Goal: Task Accomplishment & Management: Complete application form

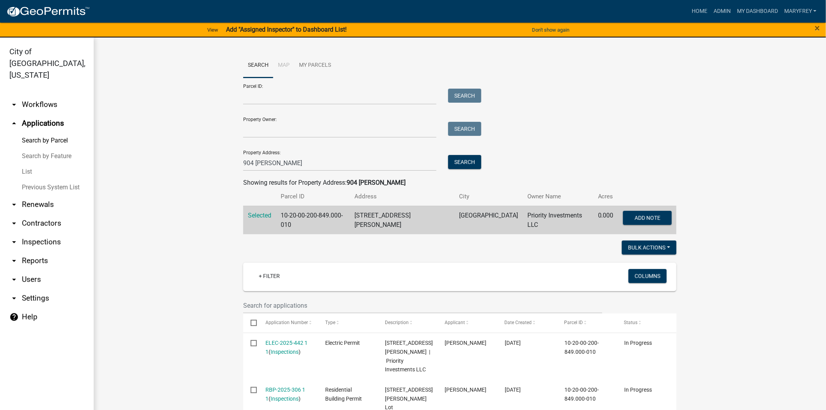
scroll to position [118, 0]
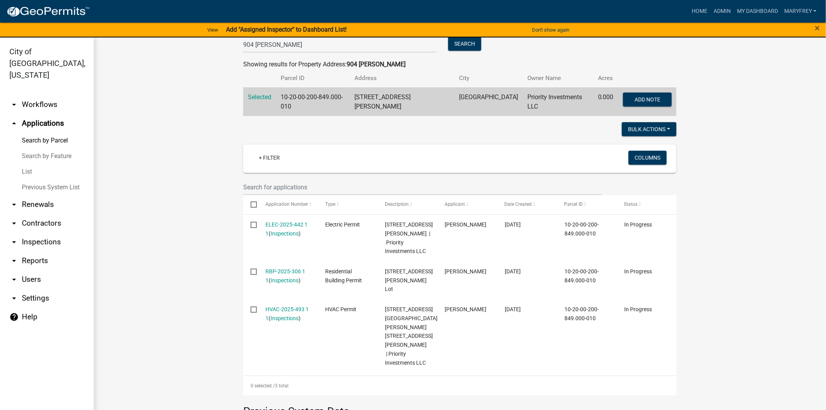
click at [60, 233] on link "arrow_drop_down Inspections" at bounding box center [47, 242] width 94 height 19
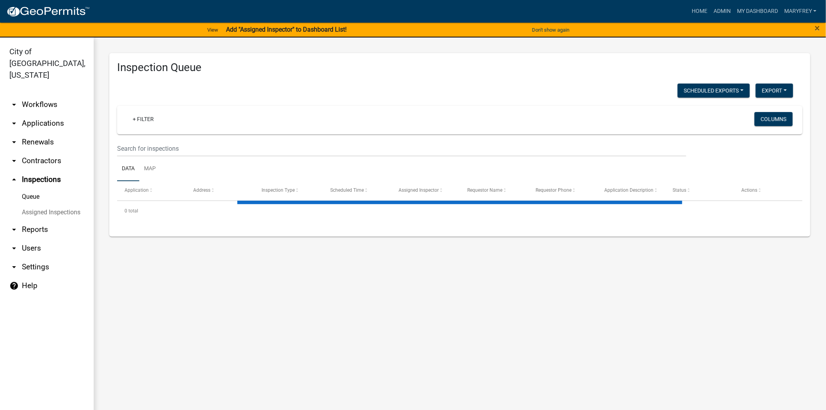
select select "3: 100"
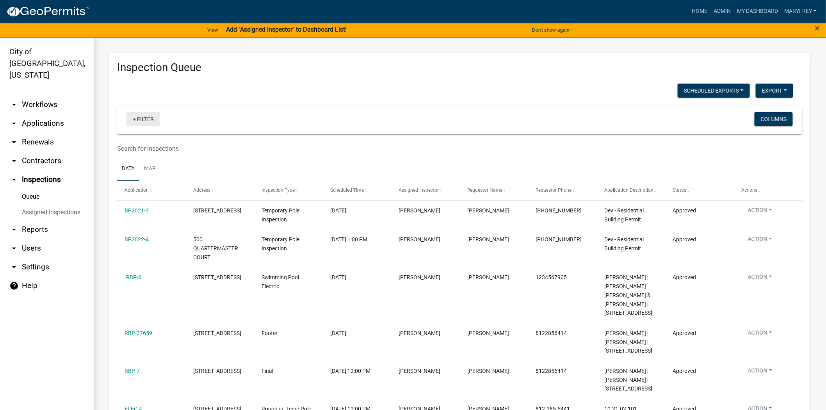
click at [133, 118] on link "+ Filter" at bounding box center [144, 119] width 34 height 14
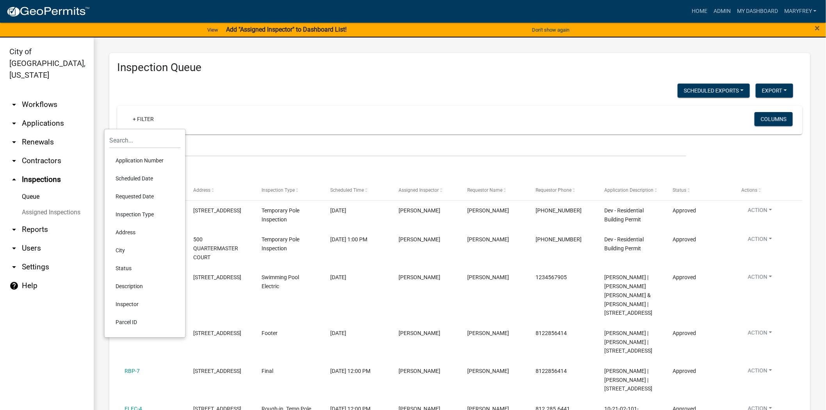
click at [130, 178] on li "Scheduled Date" at bounding box center [144, 178] width 71 height 18
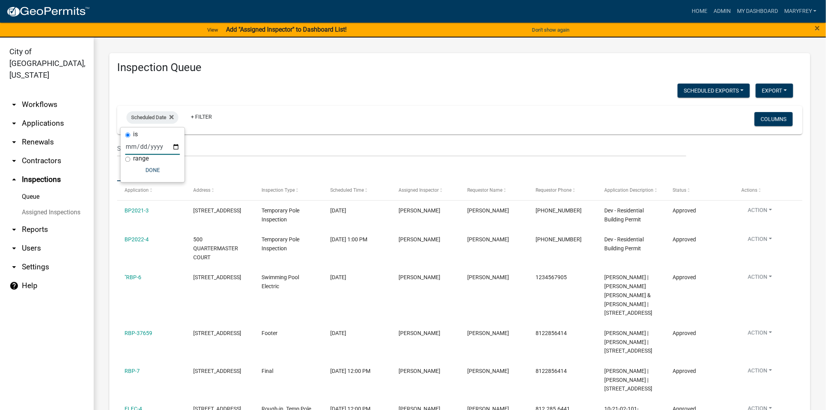
click at [176, 146] on input "date" at bounding box center [152, 147] width 55 height 16
type input "[DATE]"
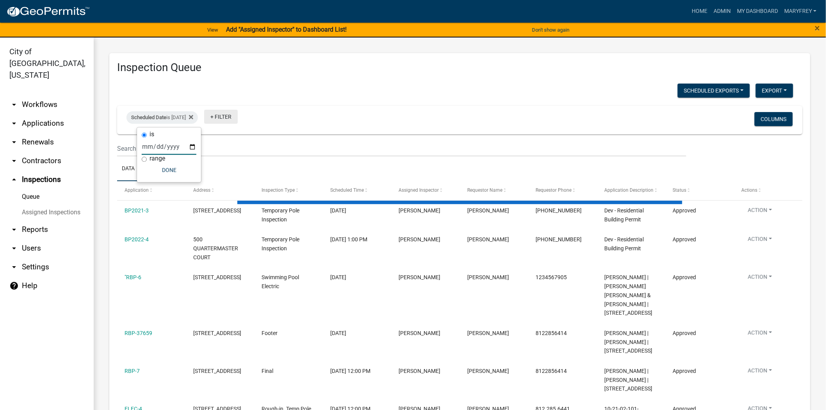
click at [227, 116] on link "+ Filter" at bounding box center [221, 117] width 34 height 14
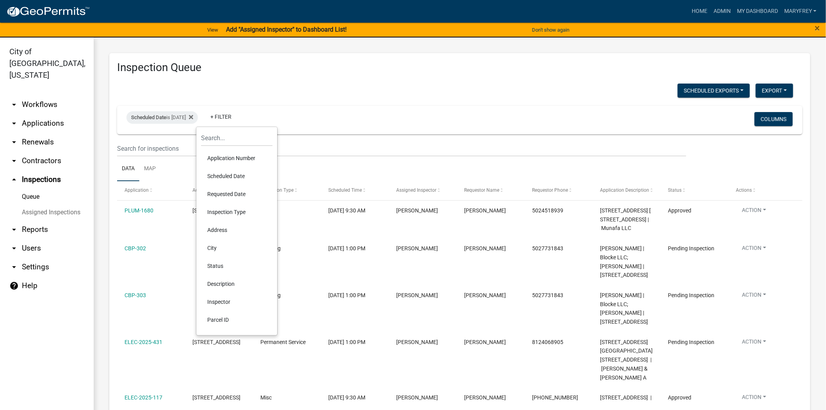
click at [223, 302] on li "Inspector" at bounding box center [236, 302] width 71 height 18
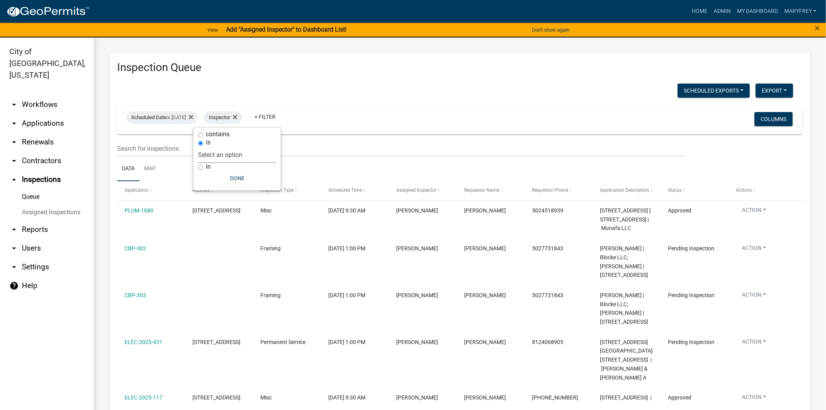
click at [225, 151] on select "Select an option None [PERSON_NAME] [PERSON_NAME] [PERSON_NAME] [PERSON_NAME] […" at bounding box center [237, 155] width 78 height 16
select select "7b0b9f25-f402-4148-9522-9b9b34b3e885"
click at [215, 147] on select "Select an option None [PERSON_NAME] [PERSON_NAME] [PERSON_NAME] [PERSON_NAME] […" at bounding box center [237, 155] width 78 height 16
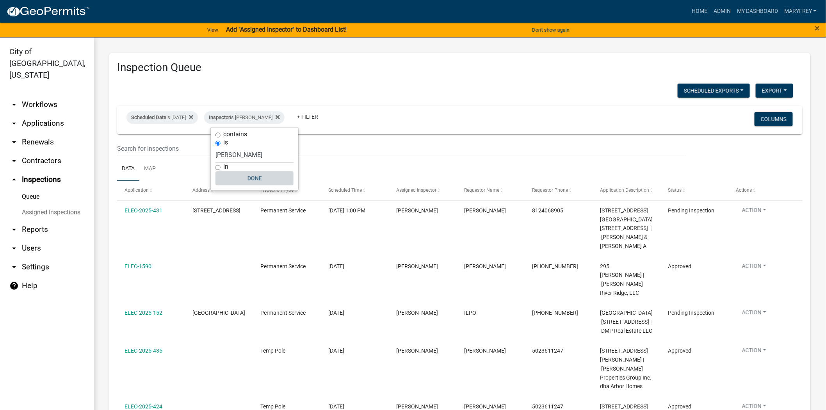
click at [254, 176] on button "Done" at bounding box center [255, 178] width 78 height 14
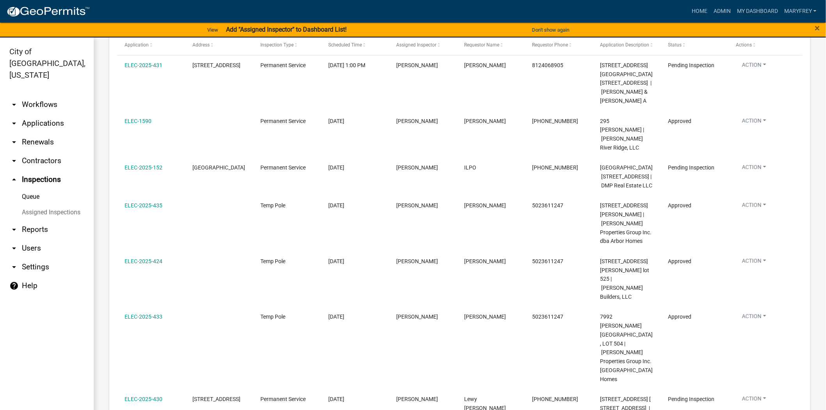
scroll to position [157, 0]
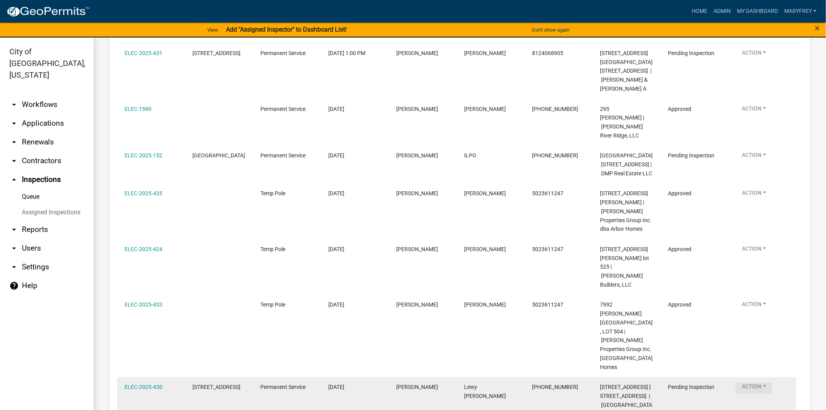
click at [766, 60] on button "Action" at bounding box center [754, 54] width 37 height 11
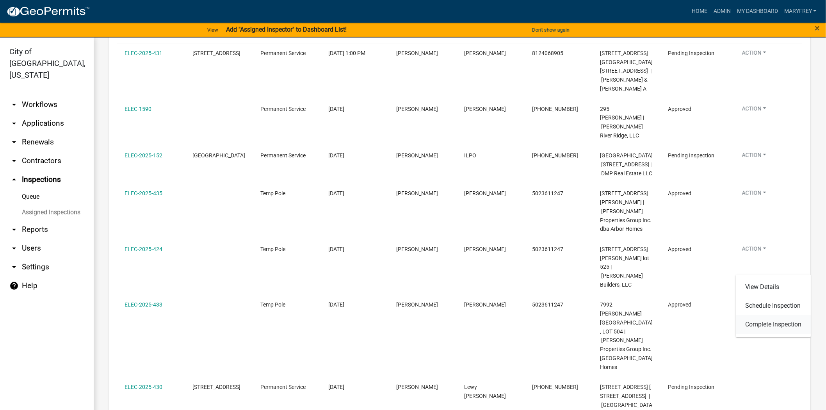
click at [765, 326] on link "Complete Inspection" at bounding box center [773, 324] width 75 height 19
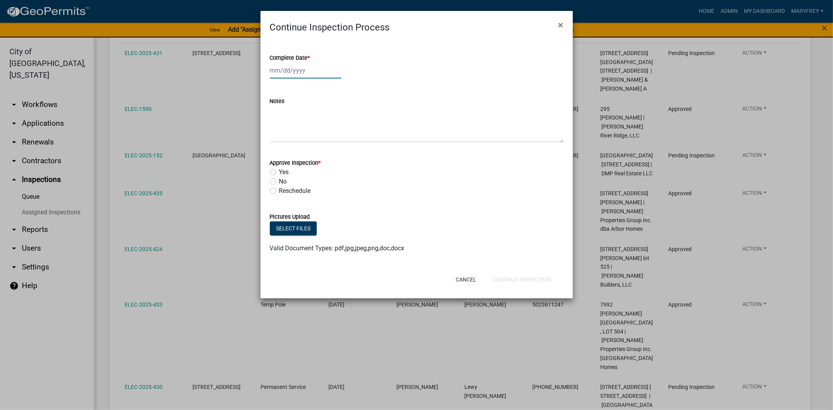
click at [312, 74] on div at bounding box center [305, 70] width 71 height 16
select select "8"
select select "2025"
click at [303, 139] on div "13" at bounding box center [302, 136] width 12 height 12
type input "[DATE]"
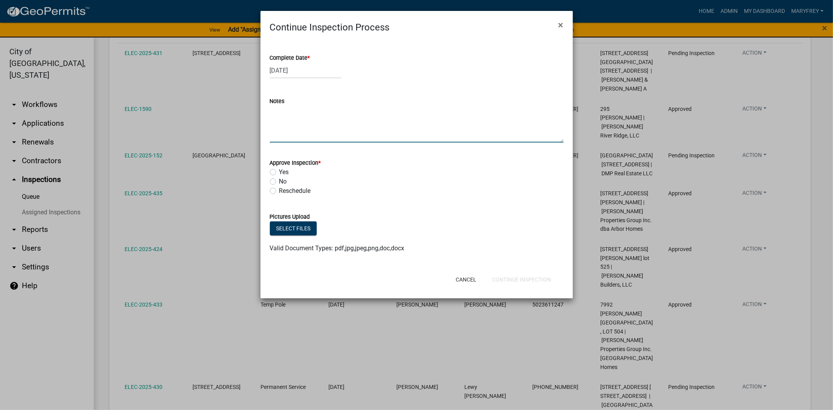
click at [286, 125] on textarea "Notes" at bounding box center [417, 124] width 294 height 37
type textarea "lw"
click at [279, 172] on label "Yes" at bounding box center [284, 172] width 10 height 9
click at [279, 172] on input "Yes" at bounding box center [281, 170] width 5 height 5
radio input "true"
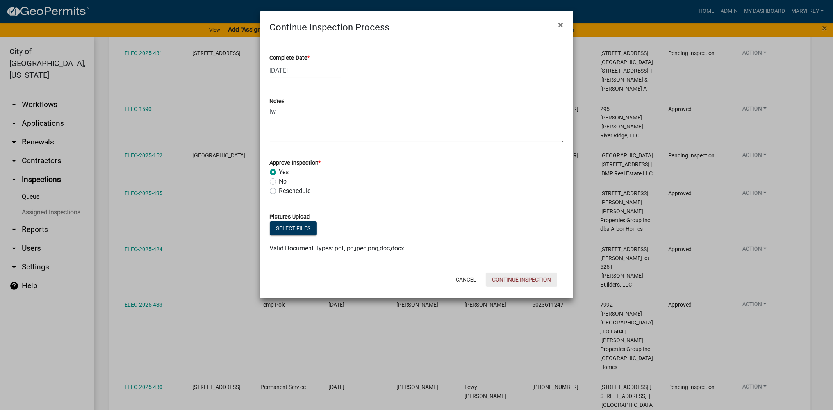
click at [523, 276] on button "Continue Inspection" at bounding box center [521, 280] width 71 height 14
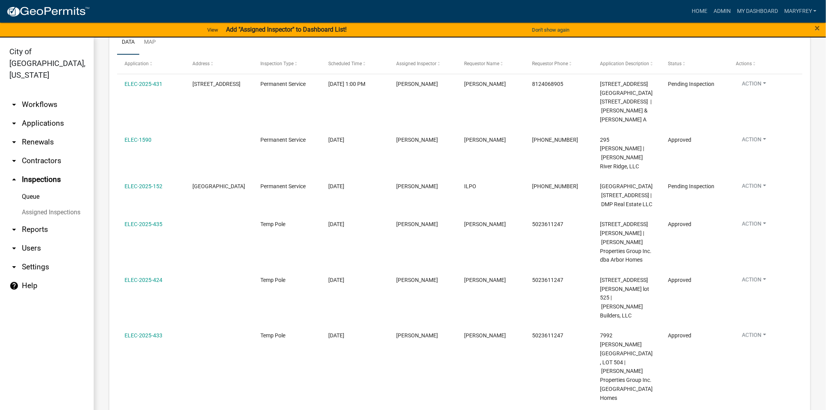
scroll to position [90, 0]
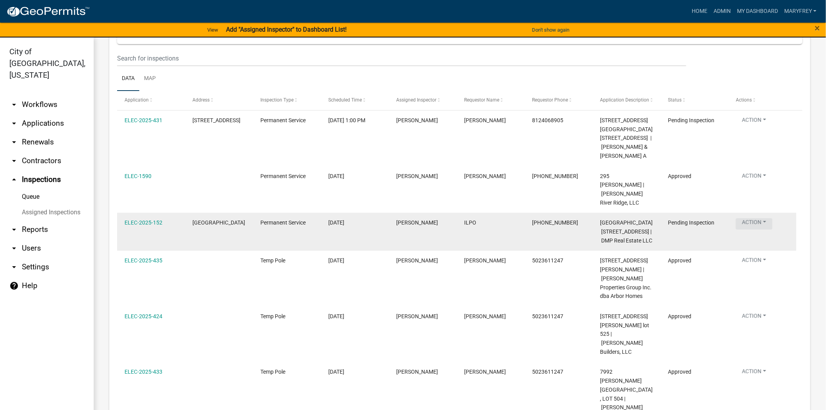
click at [764, 127] on button "Action" at bounding box center [754, 121] width 37 height 11
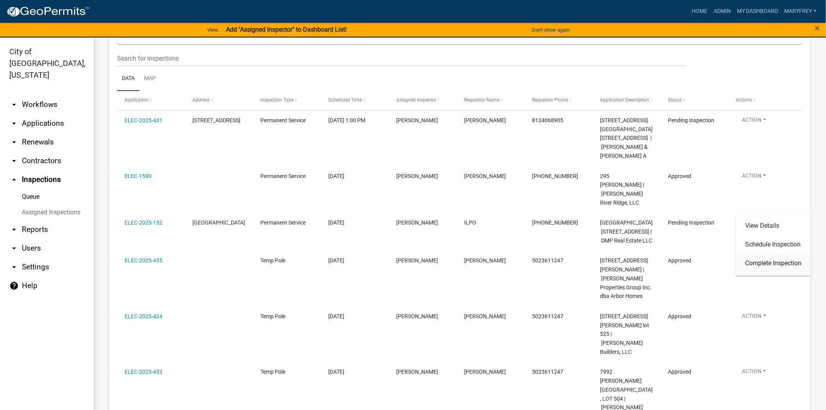
click at [756, 262] on link "Complete Inspection" at bounding box center [773, 263] width 75 height 19
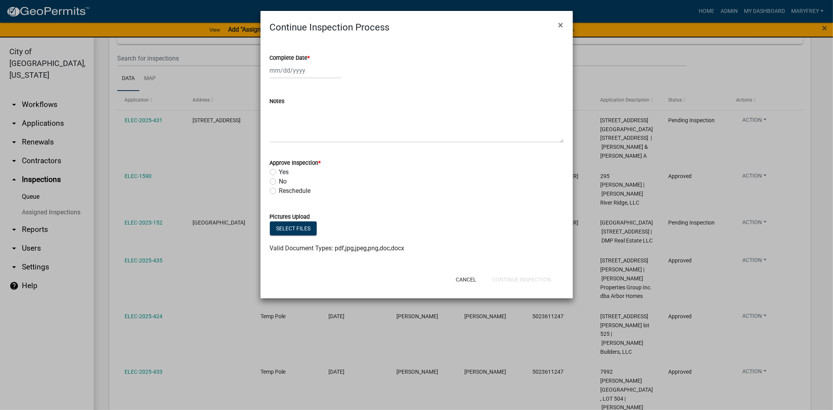
click at [314, 66] on div at bounding box center [305, 70] width 71 height 16
select select "8"
select select "2025"
click at [303, 136] on div "13" at bounding box center [302, 136] width 12 height 12
type input "[DATE]"
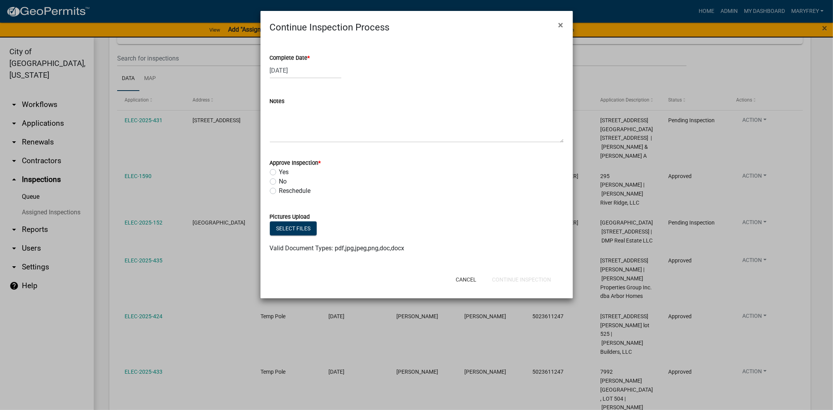
click at [279, 172] on label "Yes" at bounding box center [284, 172] width 10 height 9
click at [279, 172] on input "Yes" at bounding box center [281, 170] width 5 height 5
radio input "true"
click at [282, 123] on textarea "Notes" at bounding box center [417, 124] width 294 height 37
type textarea "lw"
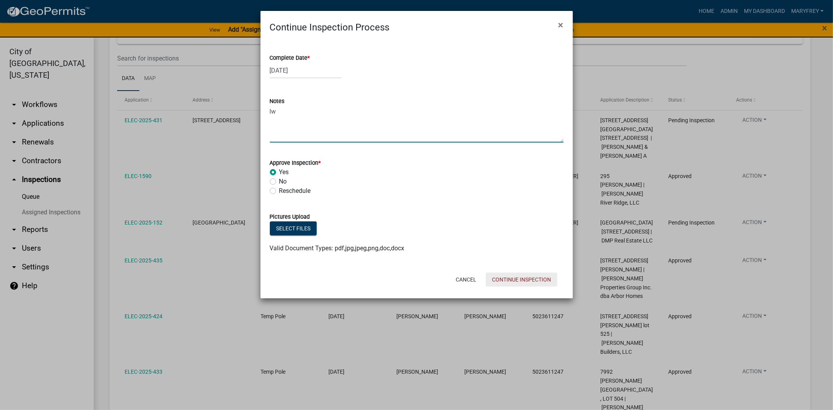
click at [519, 280] on button "Continue Inspection" at bounding box center [521, 280] width 71 height 14
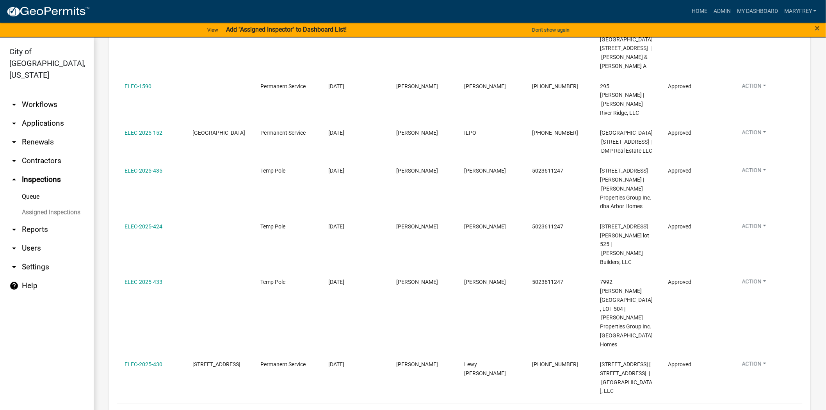
scroll to position [0, 0]
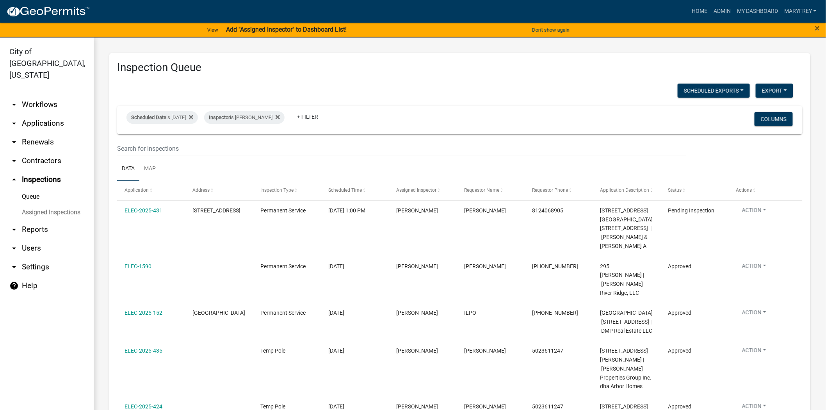
click at [41, 95] on link "arrow_drop_down Workflows" at bounding box center [47, 104] width 94 height 19
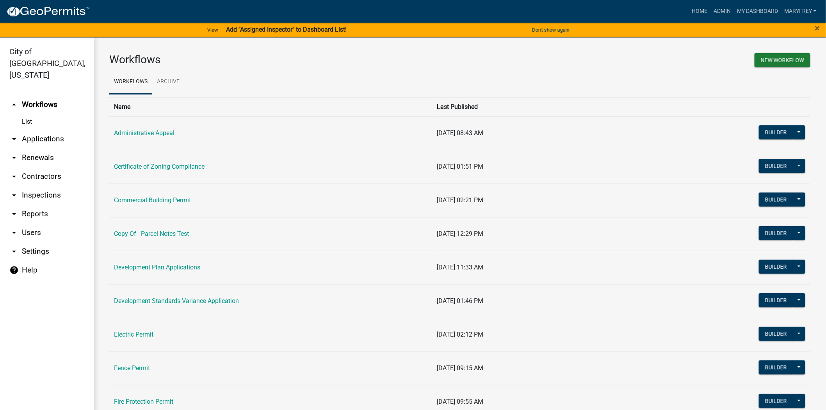
click at [43, 186] on link "arrow_drop_down Inspections" at bounding box center [47, 195] width 94 height 19
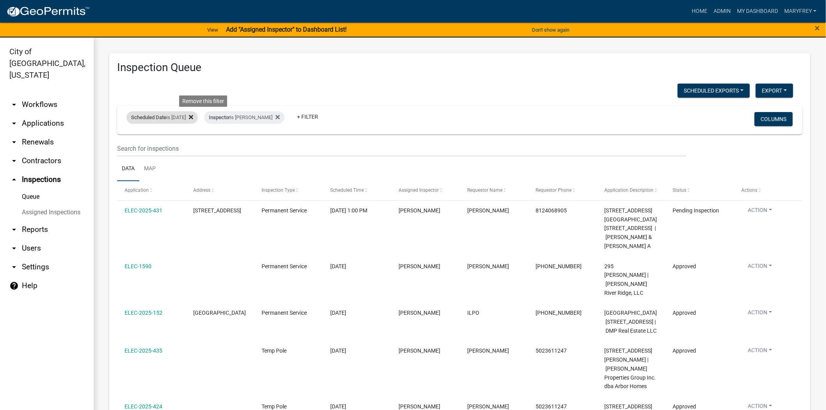
click at [193, 118] on icon at bounding box center [191, 117] width 4 height 4
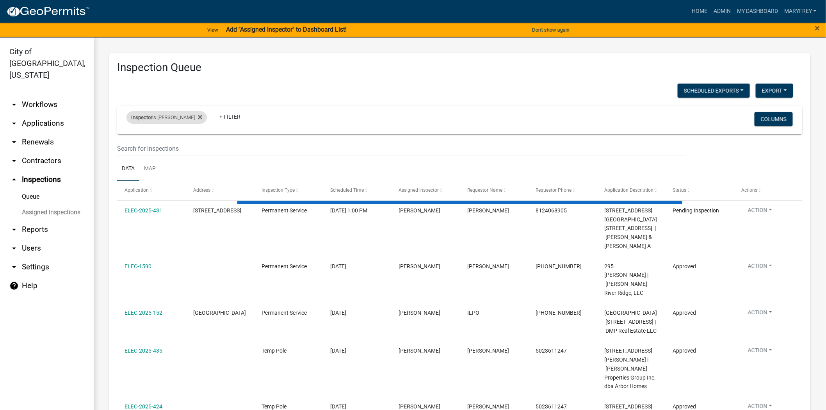
select select "3: 100"
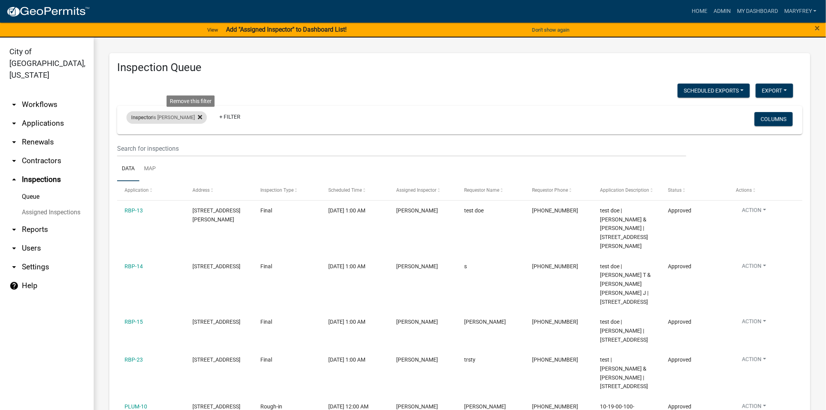
click at [198, 119] on icon at bounding box center [200, 117] width 4 height 4
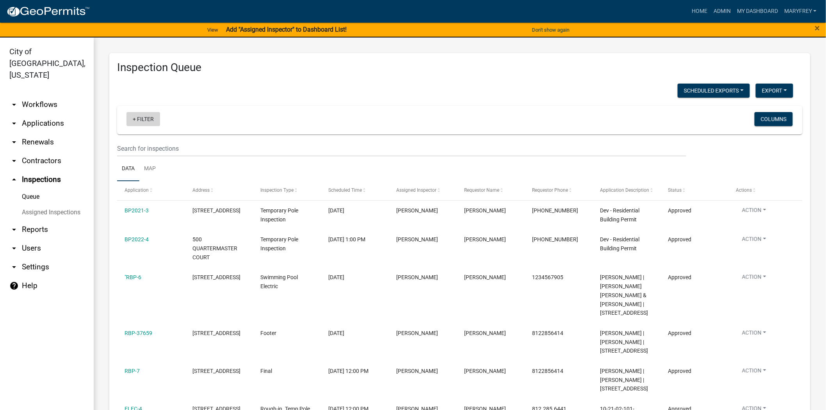
click at [134, 121] on link "+ Filter" at bounding box center [144, 119] width 34 height 14
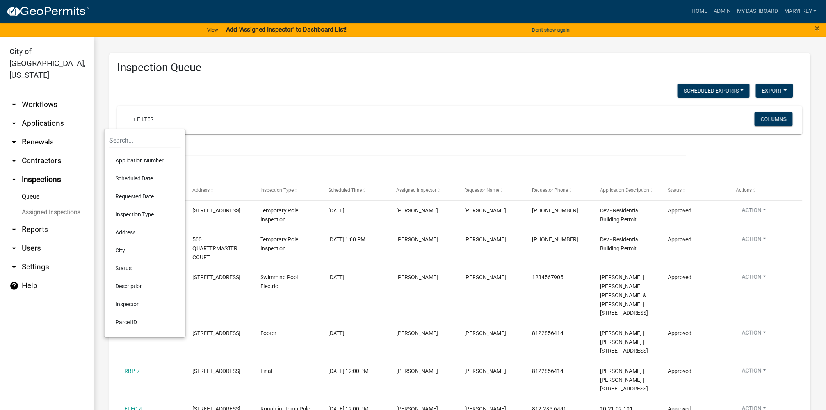
click at [130, 196] on li "Requested Date" at bounding box center [144, 196] width 71 height 18
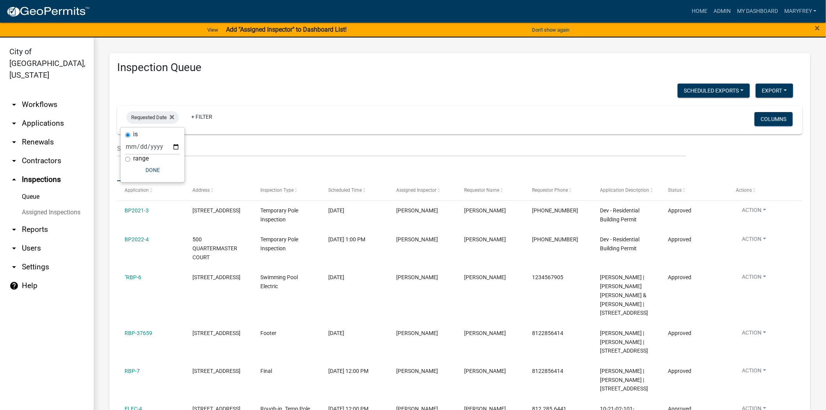
click at [126, 159] on input "range" at bounding box center [127, 159] width 5 height 5
radio input "true"
click at [142, 157] on select "[DATE] [DATE] Current Week Previous Week Current Month Last Month Current Calen…" at bounding box center [179, 155] width 78 height 16
select select "this_1_weeks"
click at [140, 147] on select "[DATE] [DATE] Current Week Previous Week Current Month Last Month Current Calen…" at bounding box center [179, 155] width 78 height 16
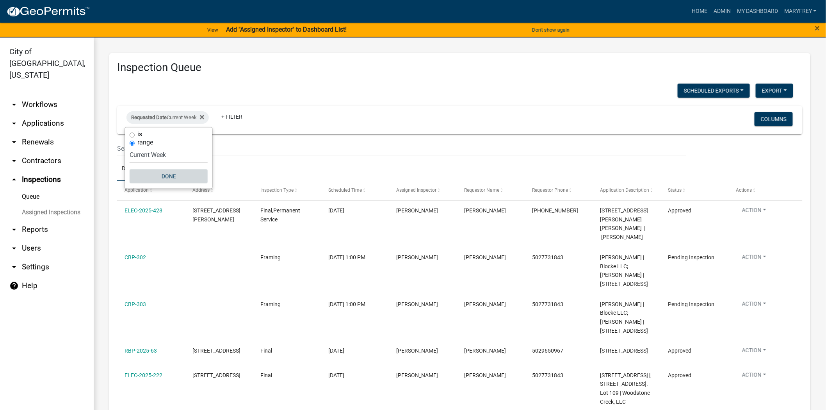
click at [166, 173] on button "Done" at bounding box center [169, 176] width 78 height 14
click at [41, 95] on link "arrow_drop_down Workflows" at bounding box center [47, 104] width 94 height 19
